Goal: Browse casually: Explore the website without a specific task or goal

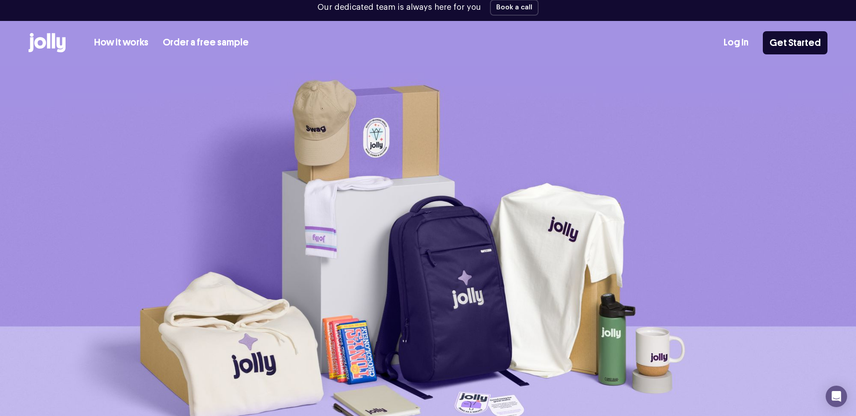
click at [45, 22] on div "Our dedicated team is always here for you Book a call How it works Order a free…" at bounding box center [428, 33] width 856 height 66
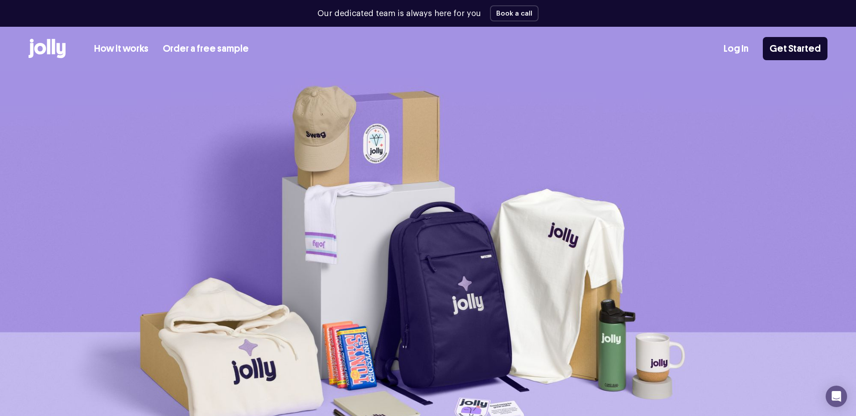
click at [51, 45] on icon at bounding box center [47, 49] width 37 height 20
click at [61, 47] on icon at bounding box center [47, 49] width 37 height 20
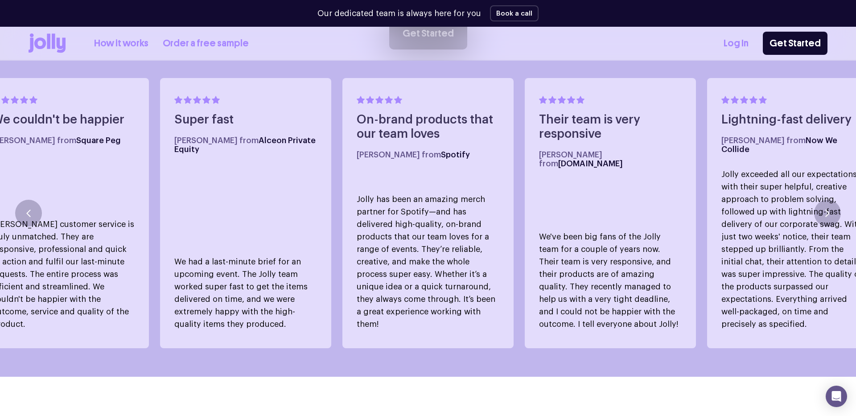
scroll to position [580, 0]
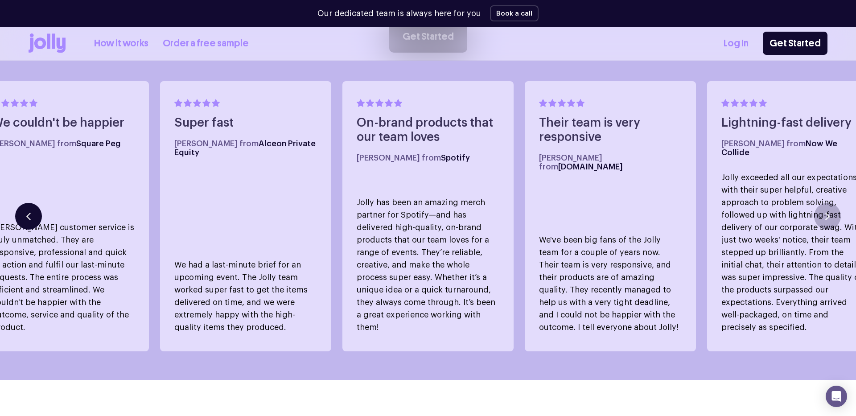
click at [35, 204] on button "button" at bounding box center [28, 216] width 27 height 27
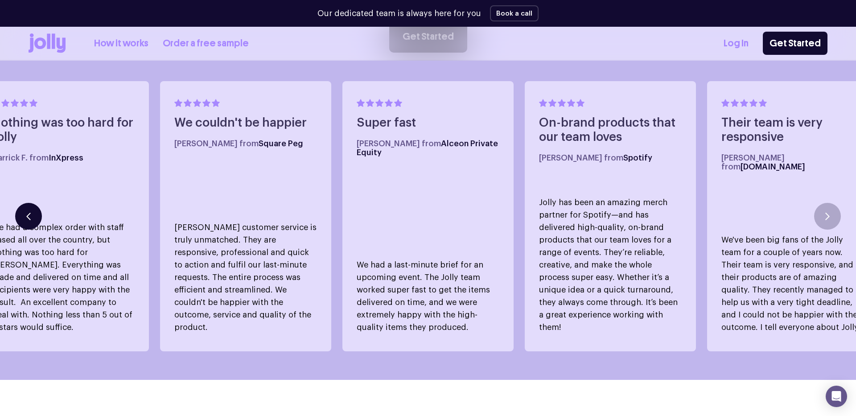
click at [35, 204] on button "button" at bounding box center [28, 216] width 27 height 27
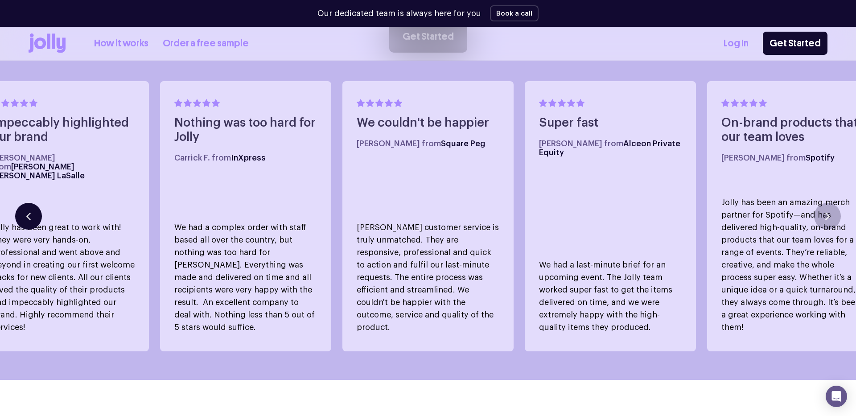
click at [35, 204] on button "button" at bounding box center [28, 216] width 27 height 27
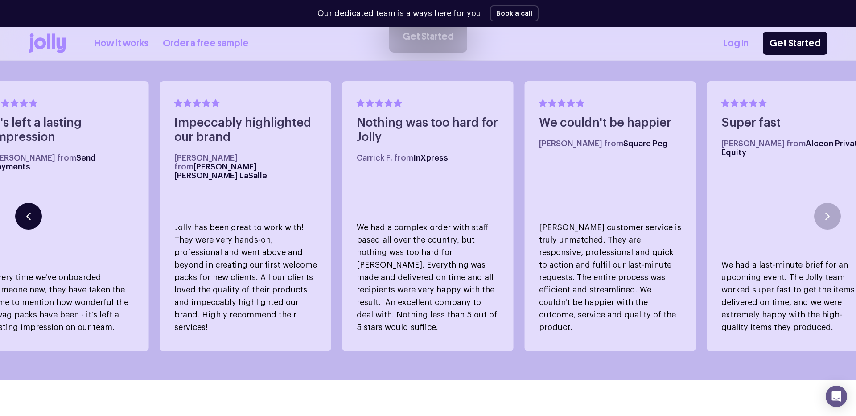
click at [35, 204] on button "button" at bounding box center [28, 216] width 27 height 27
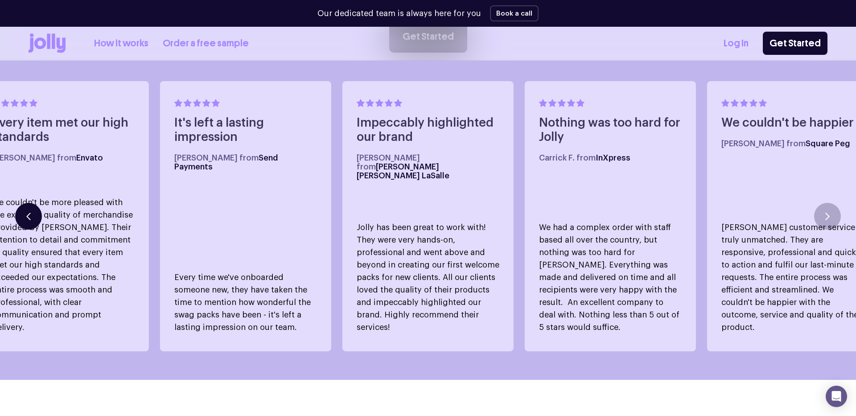
click at [35, 204] on button "button" at bounding box center [28, 216] width 27 height 27
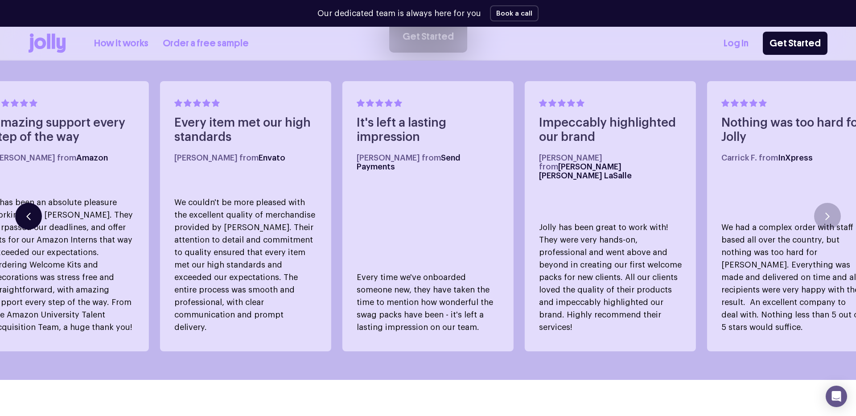
click at [35, 204] on button "button" at bounding box center [28, 216] width 27 height 27
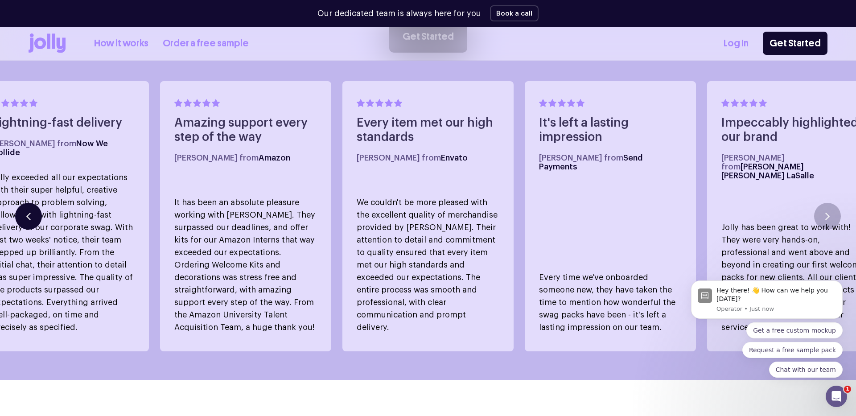
scroll to position [0, 0]
click at [35, 204] on button "button" at bounding box center [28, 216] width 27 height 27
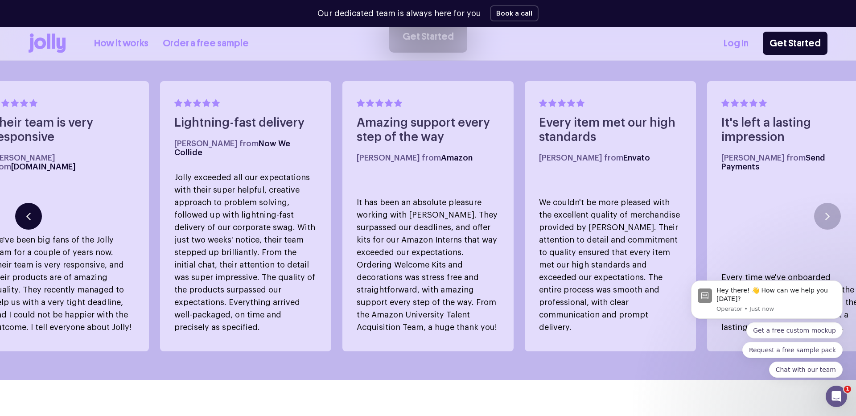
click at [35, 204] on button "button" at bounding box center [28, 216] width 27 height 27
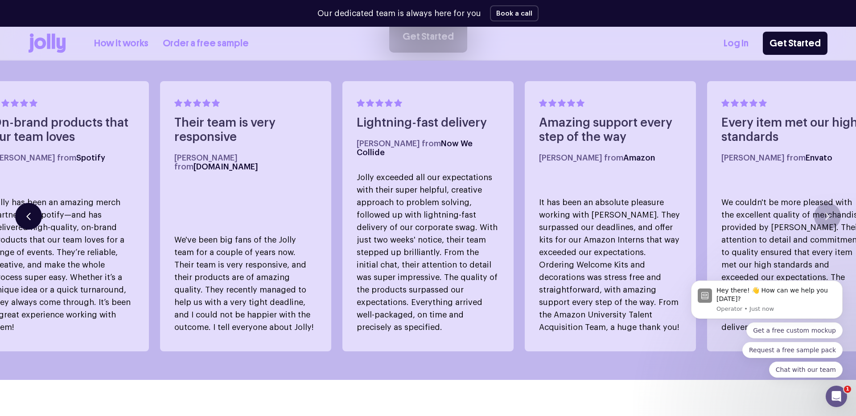
click at [35, 204] on button "button" at bounding box center [28, 216] width 27 height 27
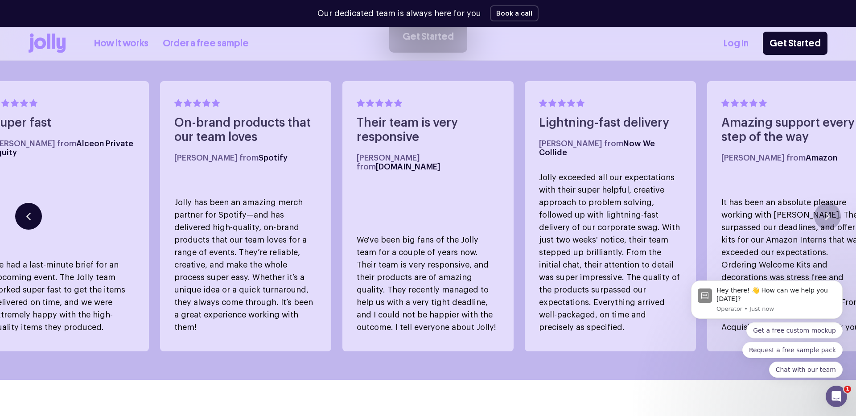
click at [35, 204] on button "button" at bounding box center [28, 216] width 27 height 27
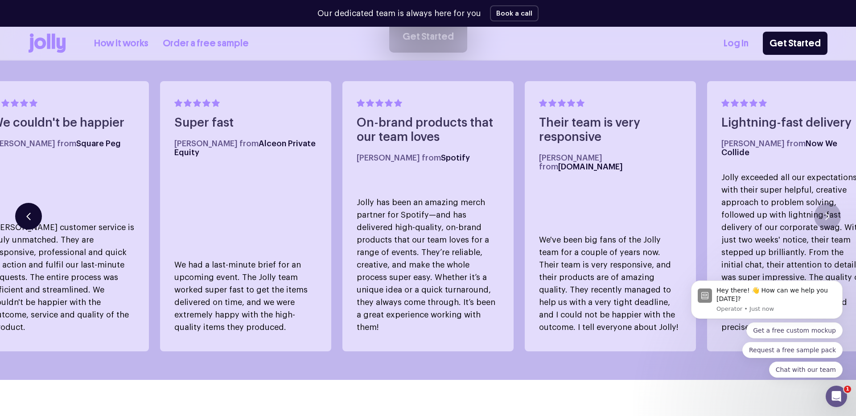
click at [35, 204] on button "button" at bounding box center [28, 216] width 27 height 27
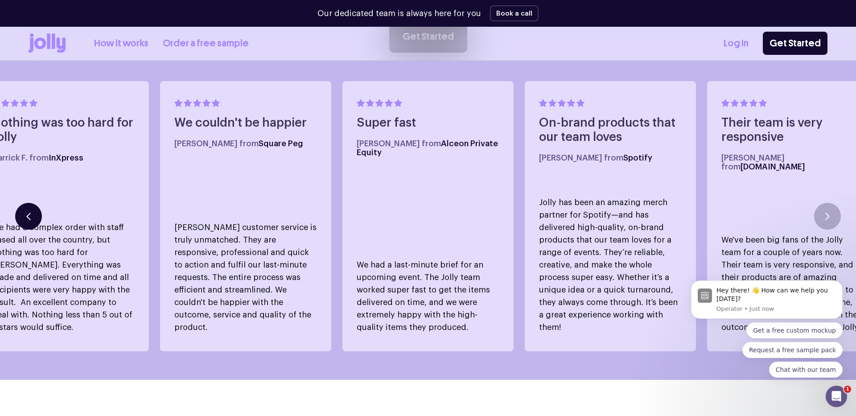
click at [35, 204] on button "button" at bounding box center [28, 216] width 27 height 27
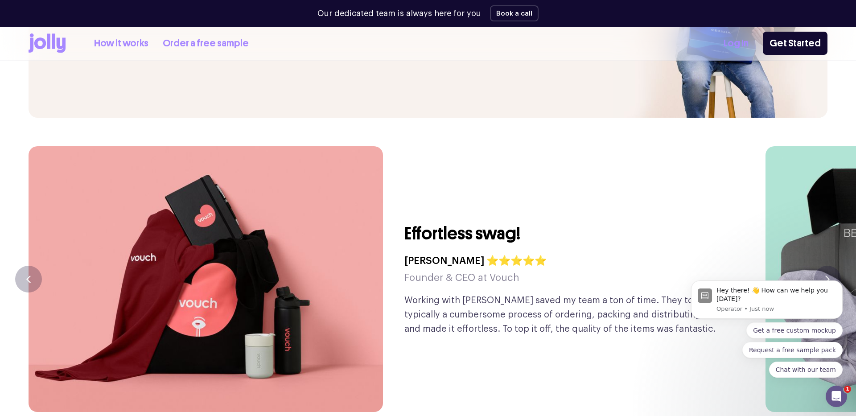
scroll to position [2098, 0]
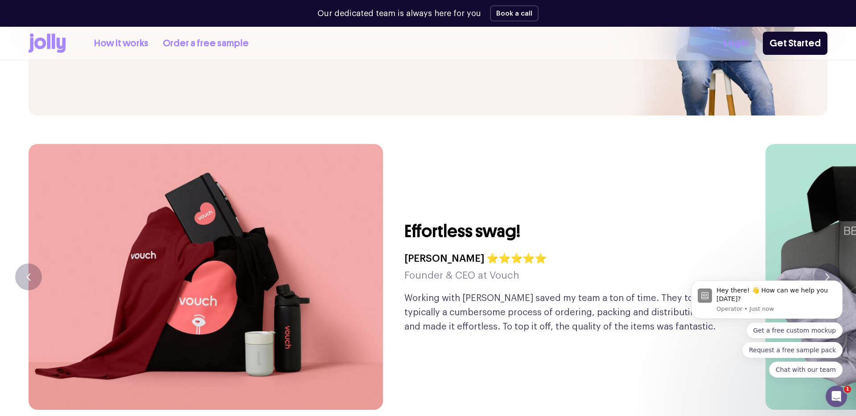
click at [47, 45] on icon at bounding box center [49, 40] width 4 height 15
click at [127, 47] on link "How it works" at bounding box center [121, 43] width 54 height 15
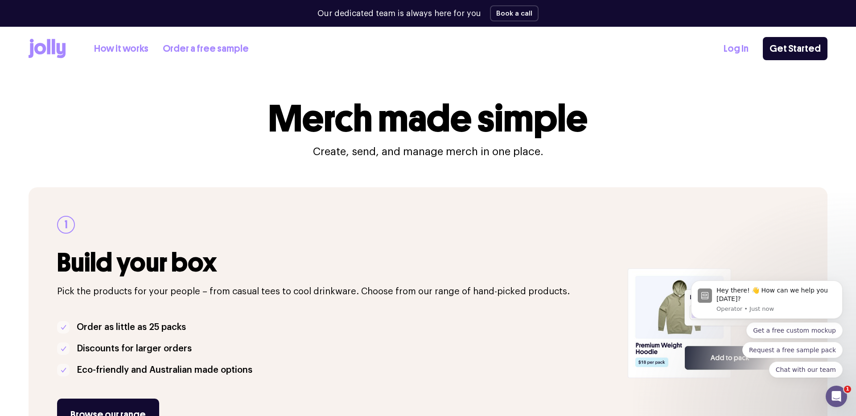
click at [173, 47] on link "Order a free sample" at bounding box center [206, 48] width 86 height 15
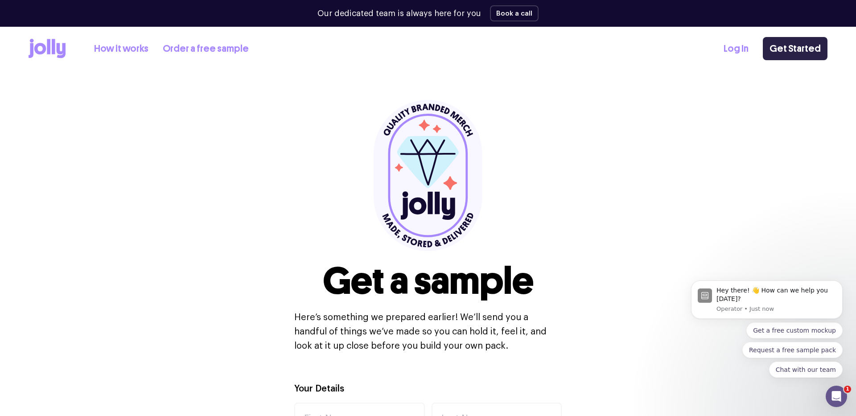
click at [797, 50] on link "Get Started" at bounding box center [794, 48] width 65 height 23
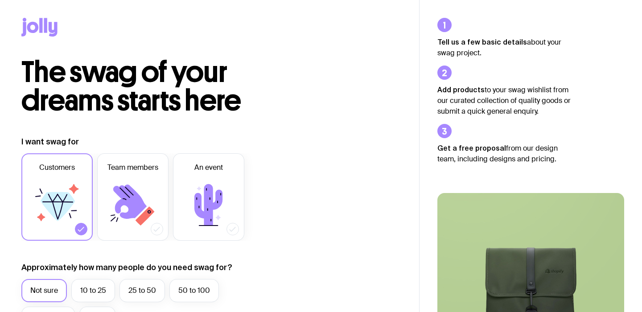
click at [38, 26] on icon at bounding box center [39, 27] width 36 height 19
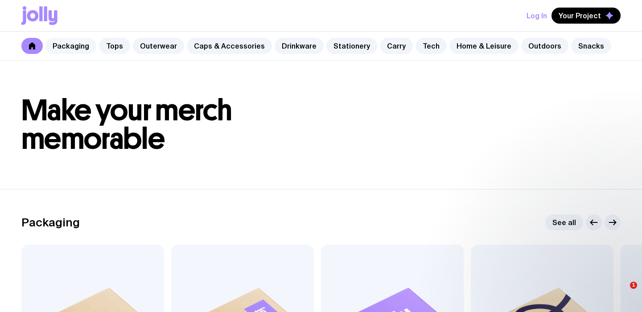
click at [79, 48] on link "Packaging" at bounding box center [70, 46] width 51 height 16
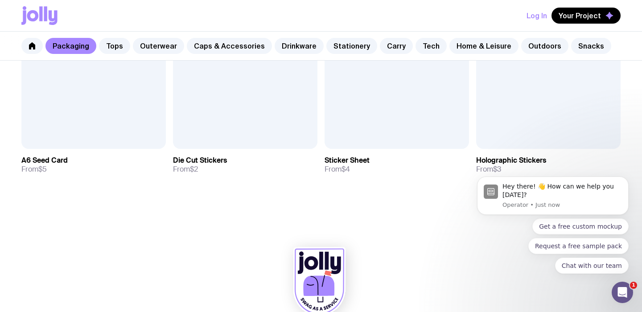
scroll to position [986, 0]
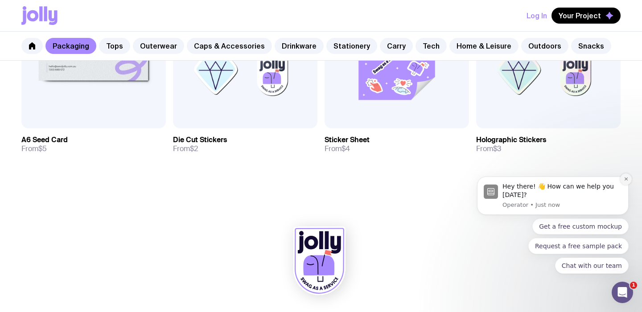
click at [627, 180] on icon "Dismiss notification" at bounding box center [625, 178] width 3 height 3
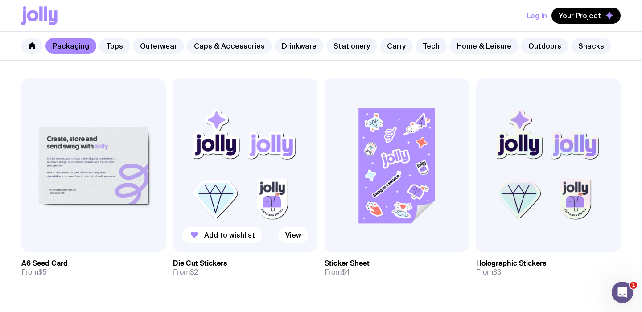
scroll to position [869, 0]
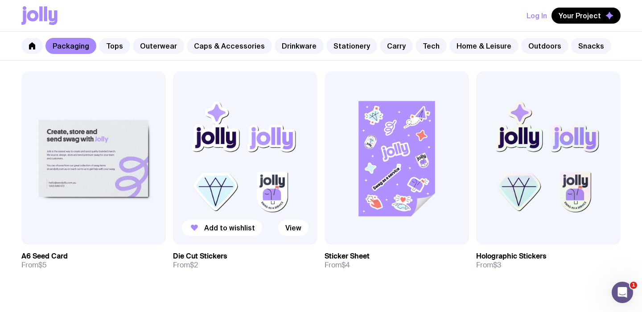
click at [265, 177] on img at bounding box center [245, 157] width 144 height 173
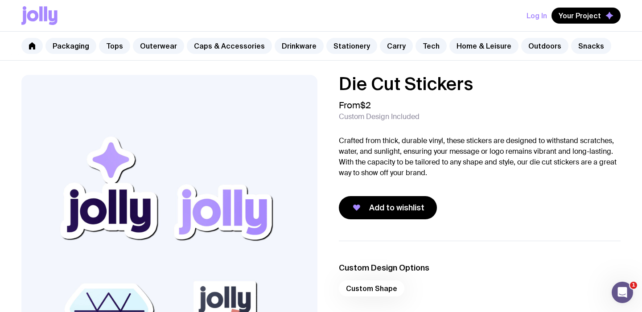
drag, startPoint x: 378, startPoint y: 107, endPoint x: 322, endPoint y: 87, distance: 58.9
click at [322, 87] on div "Die Cut Stickers From $2 Custom Design Included Crafted from thick, durable vin…" at bounding box center [321, 252] width 642 height 355
click at [369, 120] on span "Custom Design Included" at bounding box center [379, 116] width 81 height 9
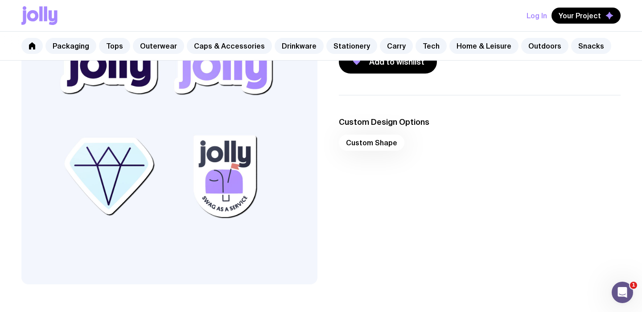
click at [369, 146] on div "Custom Shape" at bounding box center [480, 145] width 282 height 21
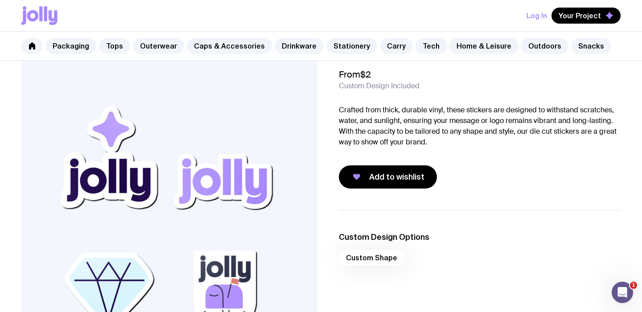
scroll to position [0, 0]
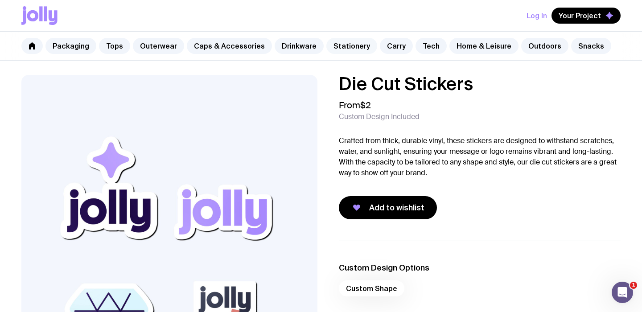
click at [339, 46] on link "Stationery" at bounding box center [351, 46] width 51 height 16
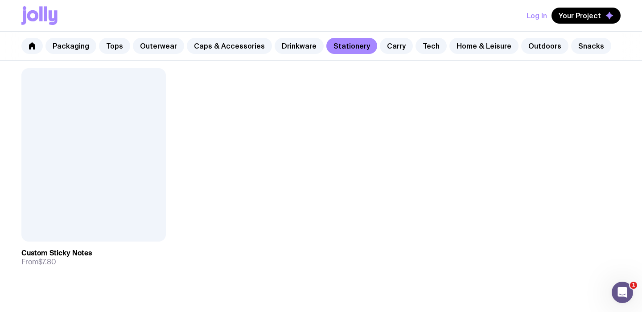
scroll to position [1317, 0]
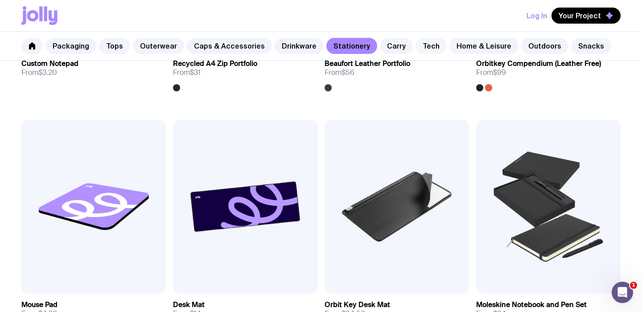
click at [417, 48] on link "Tech" at bounding box center [430, 46] width 31 height 16
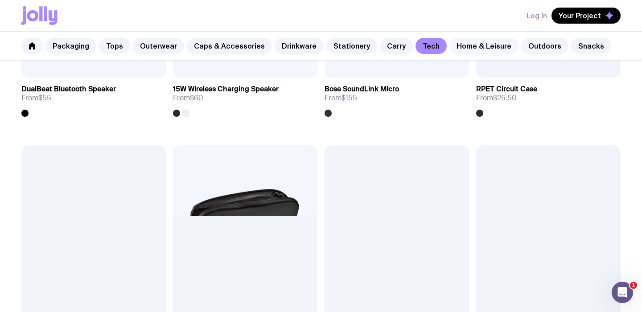
scroll to position [1115, 0]
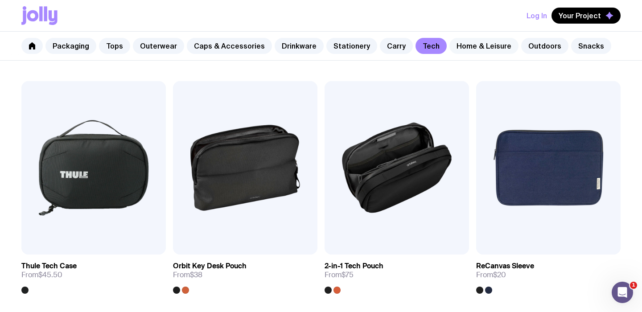
click at [475, 49] on link "Home & Leisure" at bounding box center [483, 46] width 69 height 16
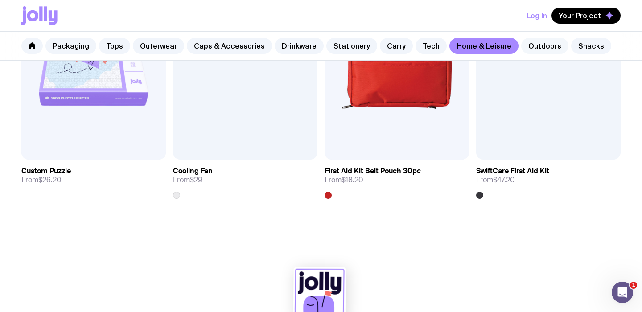
scroll to position [1737, 0]
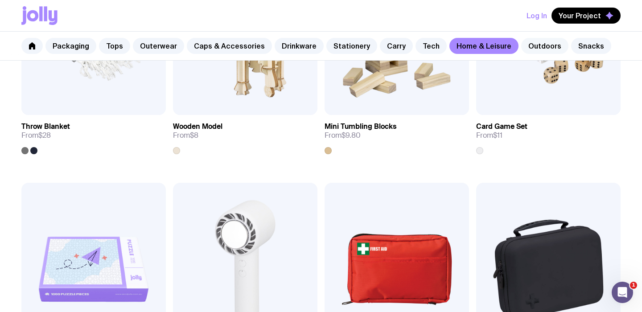
click at [529, 45] on link "Outdoors" at bounding box center [544, 46] width 47 height 16
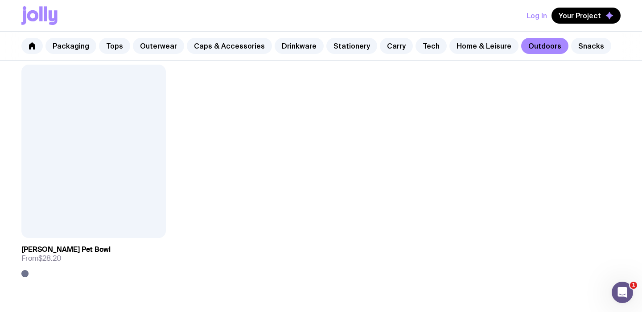
scroll to position [1372, 0]
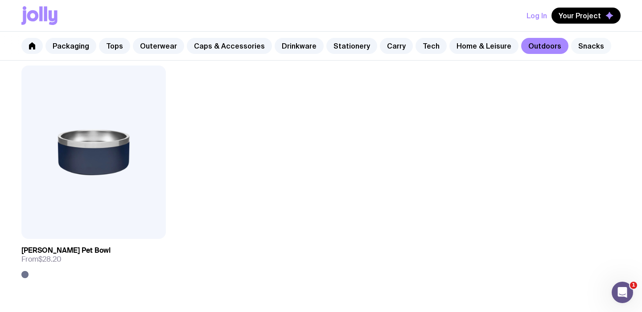
click at [571, 49] on link "Snacks" at bounding box center [591, 46] width 40 height 16
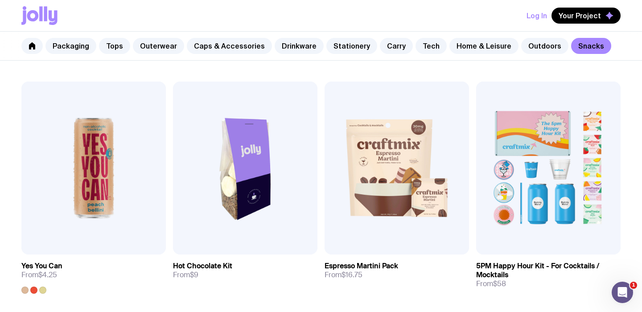
scroll to position [768, 0]
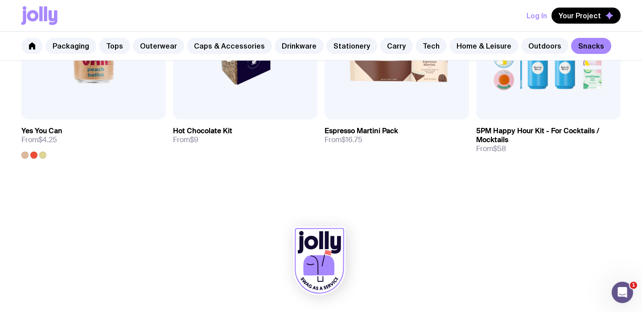
click at [48, 14] on icon at bounding box center [39, 15] width 36 height 19
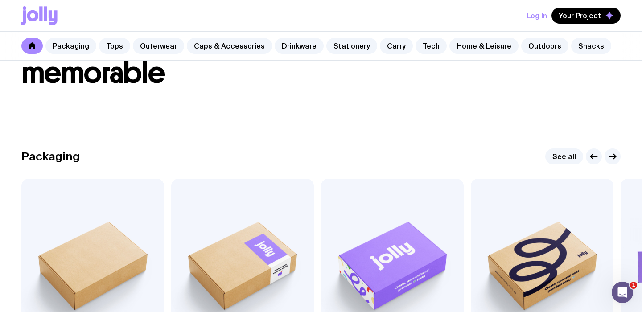
scroll to position [260, 0]
